Goal: Find specific fact: Locate a discrete piece of known information

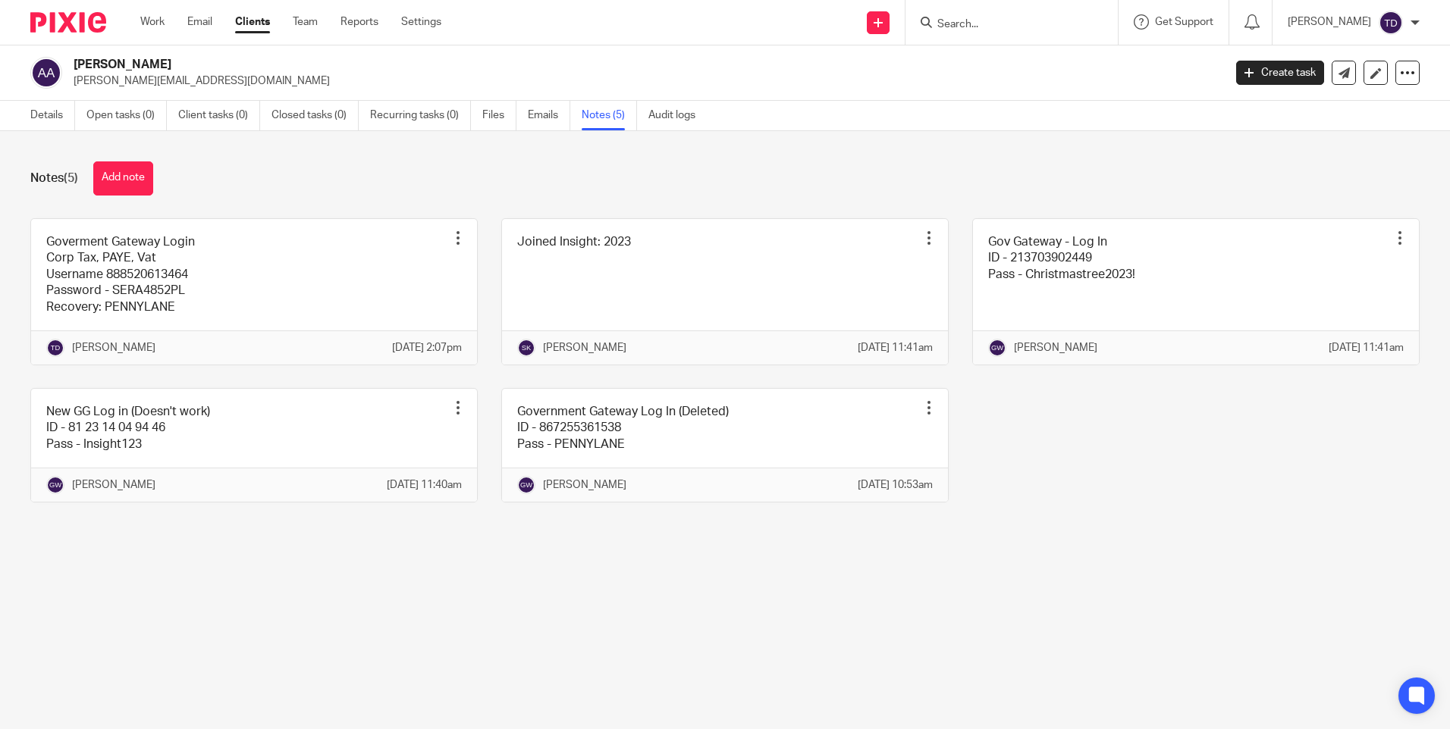
click at [720, 21] on div at bounding box center [1009, 22] width 177 height 19
click at [720, 30] on input "Search" at bounding box center [1004, 25] width 136 height 14
type input "sleek"
click at [720, 61] on link at bounding box center [1027, 59] width 188 height 23
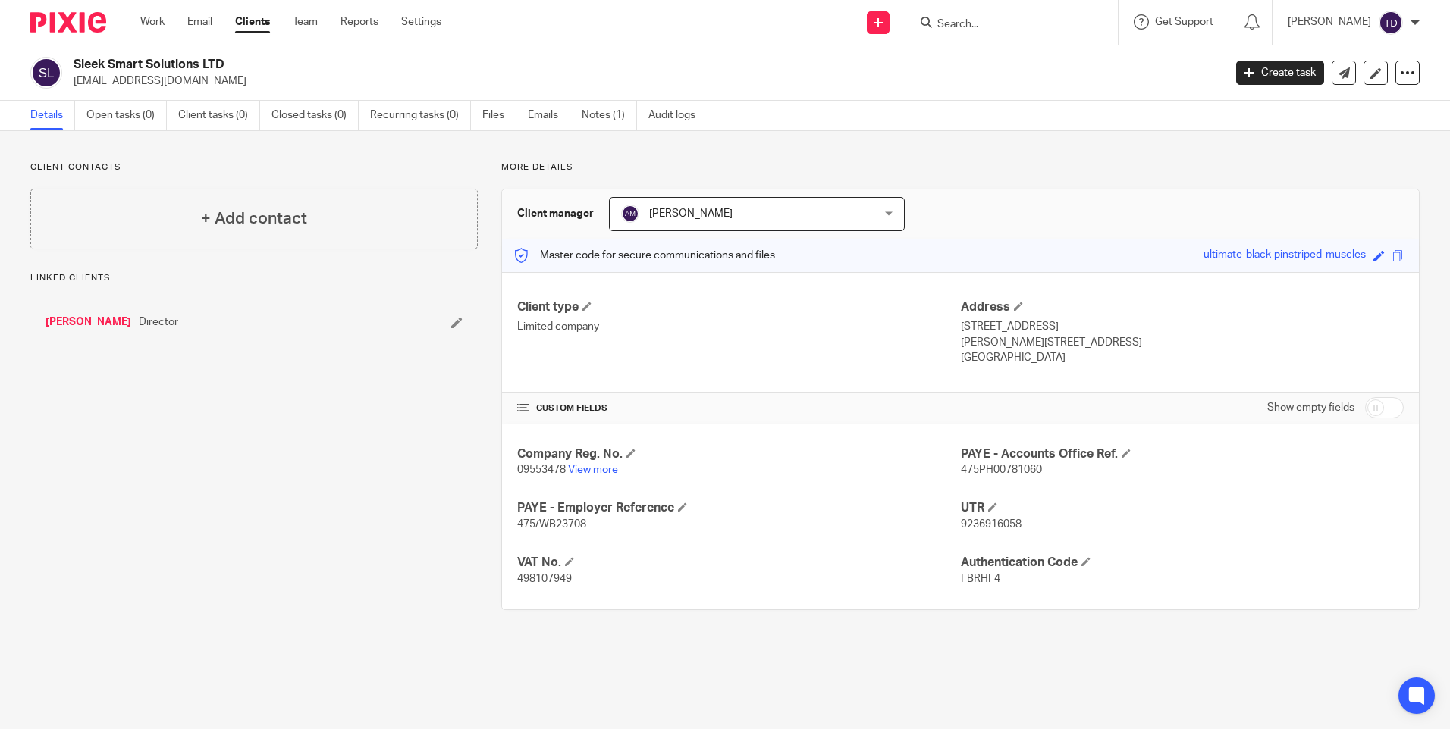
click at [581, 113] on ul "Details Open tasks (0) Client tasks (0) Closed tasks (0) Recurring tasks (0) Fi…" at bounding box center [374, 116] width 688 height 30
click at [592, 111] on link "Notes (1)" at bounding box center [609, 116] width 55 height 30
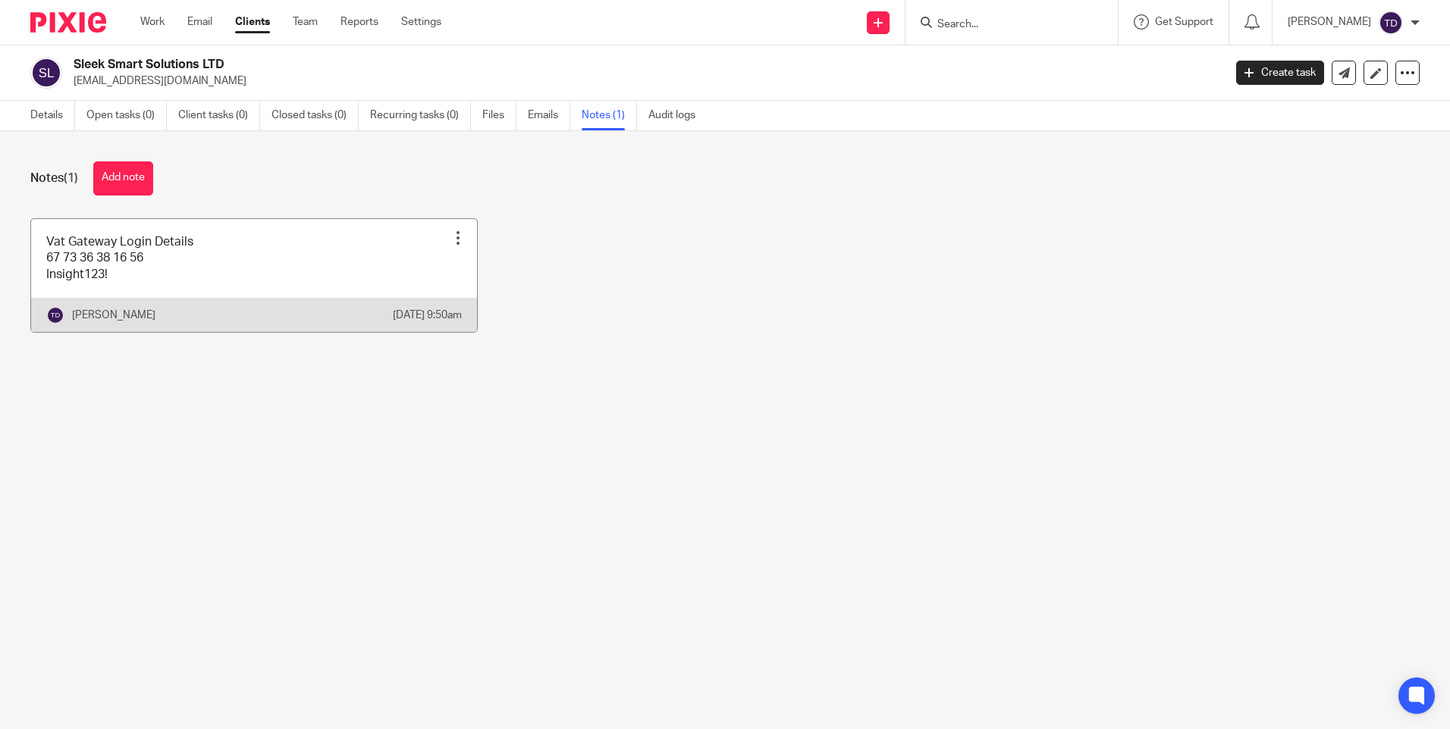
click at [195, 281] on link at bounding box center [254, 275] width 446 height 113
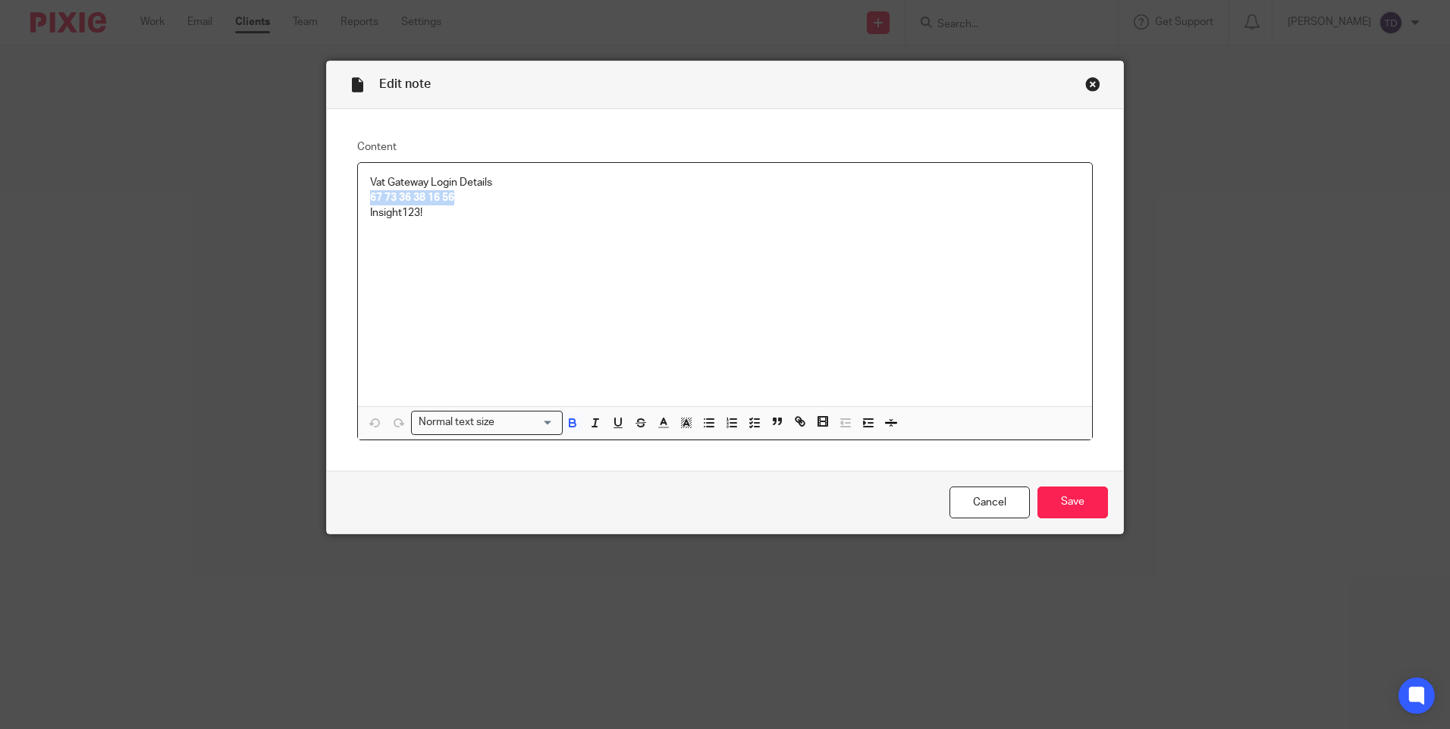
drag, startPoint x: 360, startPoint y: 196, endPoint x: 501, endPoint y: 199, distance: 141.1
click at [501, 199] on div "Vat Gateway Login Details 67 73 36 38 16 56 Insight123!" at bounding box center [725, 284] width 734 height 243
copy strong "67 73 36 38 16 56"
click at [381, 228] on div "Vat Gateway Login Details 67 73 36 38 16 56 Insight123!" at bounding box center [725, 284] width 734 height 243
drag, startPoint x: 358, startPoint y: 215, endPoint x: 470, endPoint y: 209, distance: 112.4
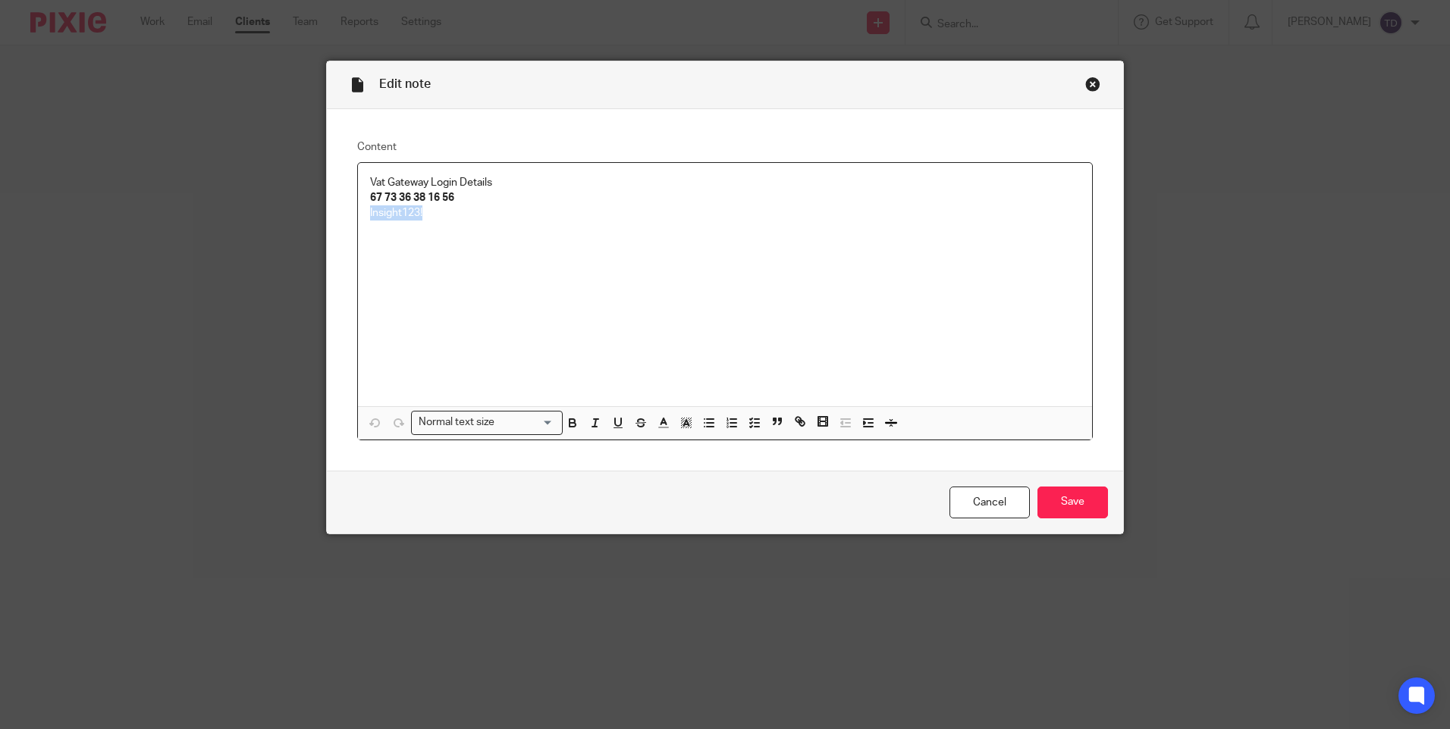
click at [470, 208] on div "Vat Gateway Login Details 67 73 36 38 16 56 Insight123!" at bounding box center [725, 284] width 734 height 243
copy p "Insight123!"
